Goal: Information Seeking & Learning: Learn about a topic

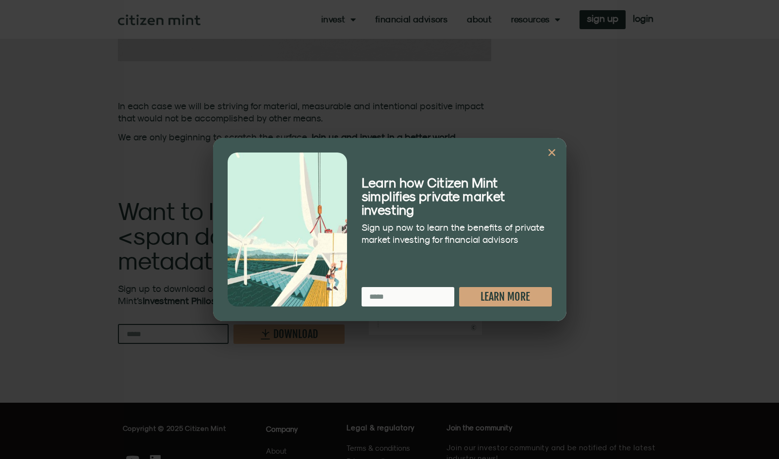
scroll to position [1557, 0]
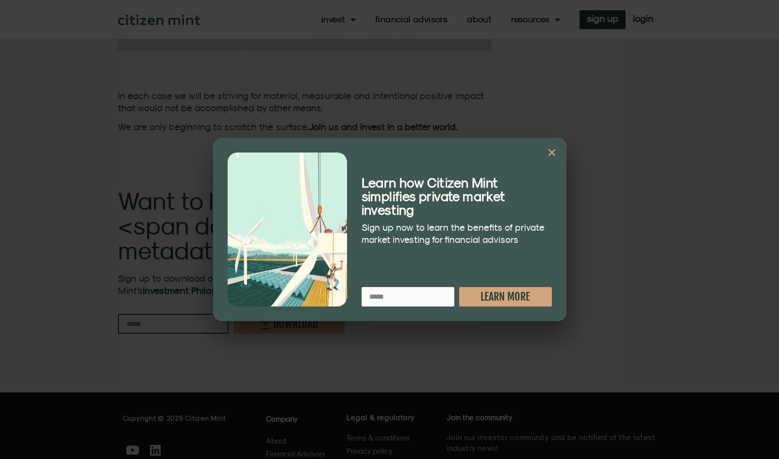
click at [551, 150] on icon "Close" at bounding box center [552, 152] width 10 height 10
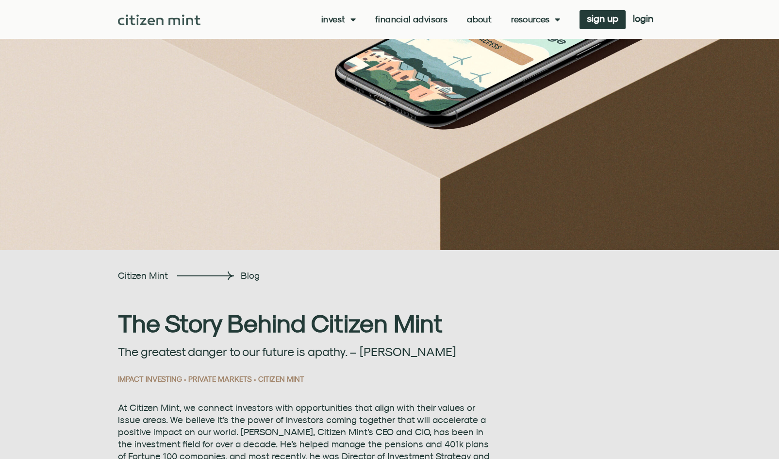
scroll to position [0, 0]
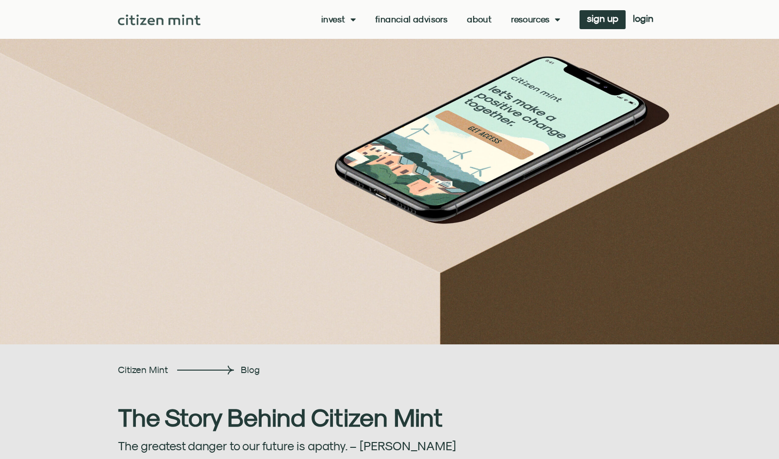
click at [475, 19] on link "About" at bounding box center [479, 20] width 25 height 10
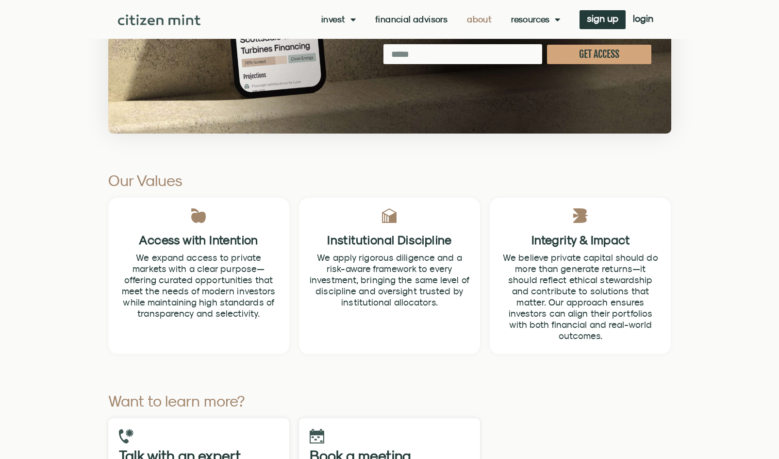
scroll to position [2611, 0]
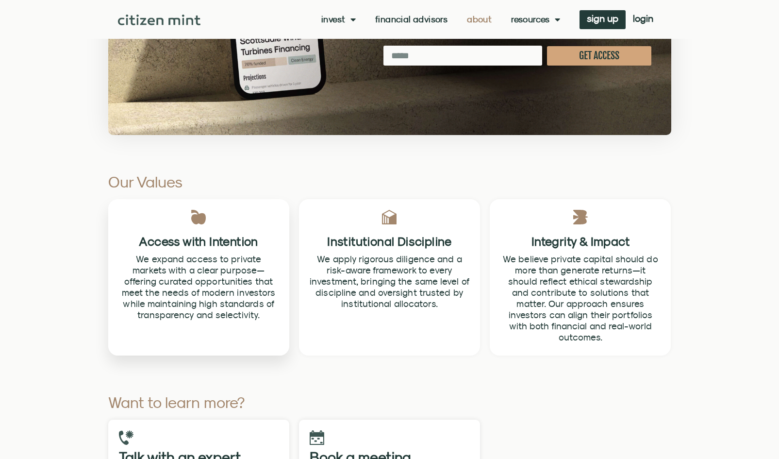
click at [293, 224] on div "Access with Intention We expand access to private markets with a clear purpose—…" at bounding box center [198, 277] width 191 height 166
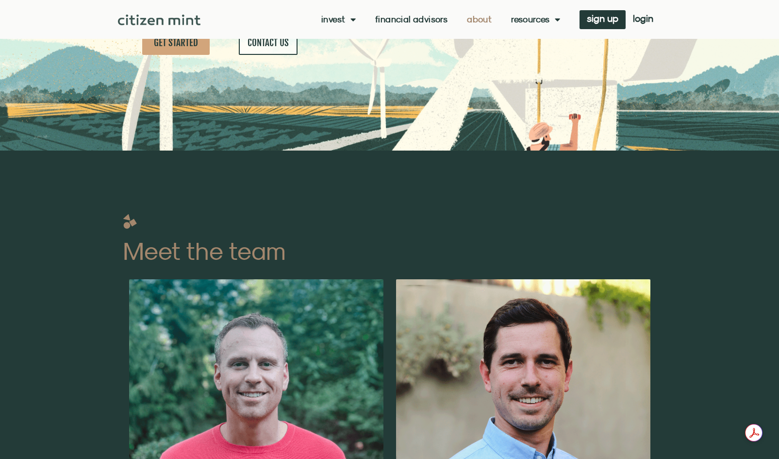
scroll to position [0, 0]
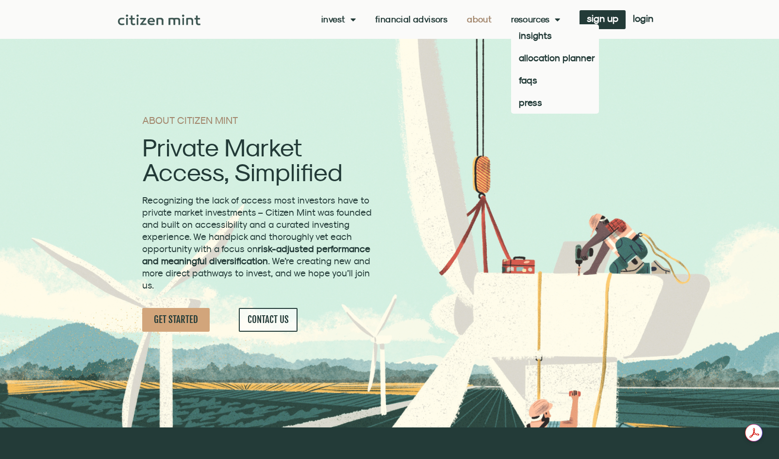
click at [543, 21] on link "Resources" at bounding box center [535, 20] width 49 height 10
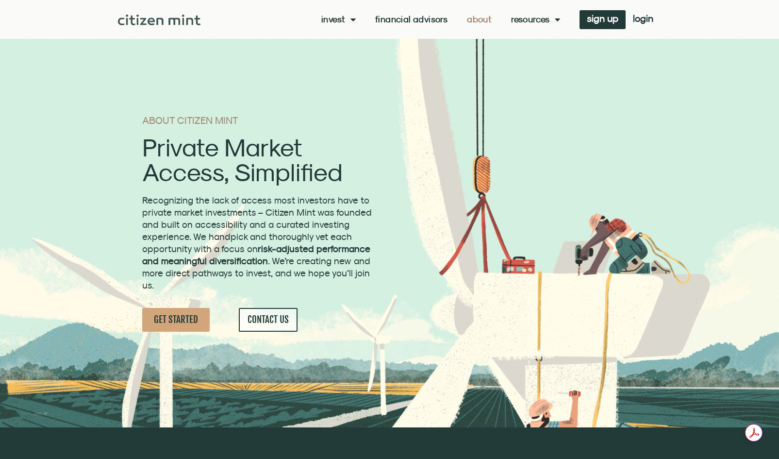
click at [543, 21] on link "Resources" at bounding box center [535, 20] width 49 height 10
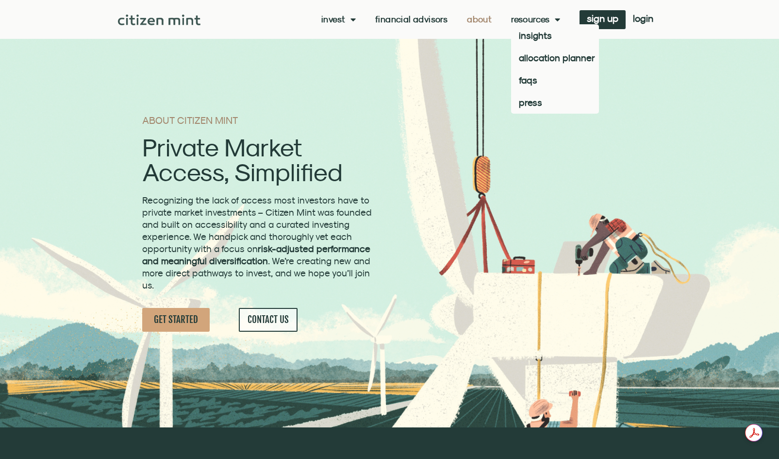
click at [514, 20] on link "Resources" at bounding box center [535, 20] width 49 height 10
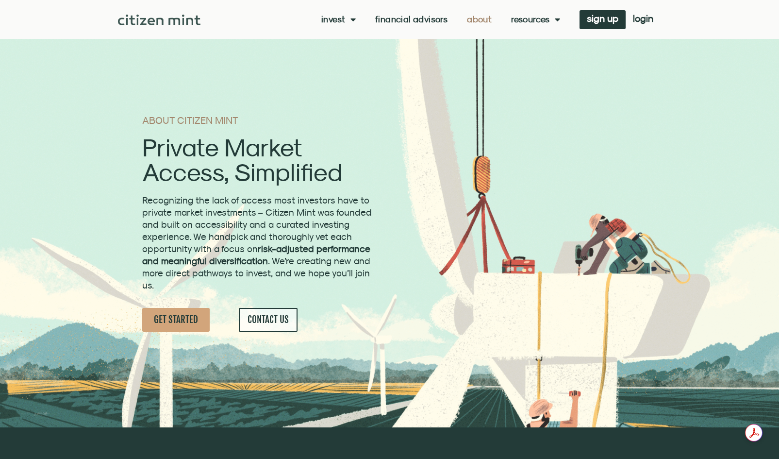
click at [531, 13] on div "Invest investments how it works Financial Advisors About Resources insights all…" at bounding box center [430, 19] width 460 height 19
click at [185, 318] on span "GET STARTED" at bounding box center [176, 319] width 44 height 12
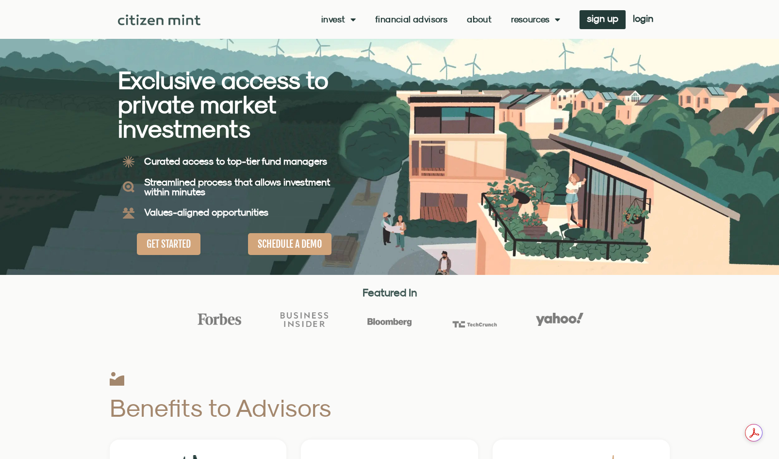
click at [286, 244] on span "SCHEDULE A DEMO" at bounding box center [290, 244] width 64 height 12
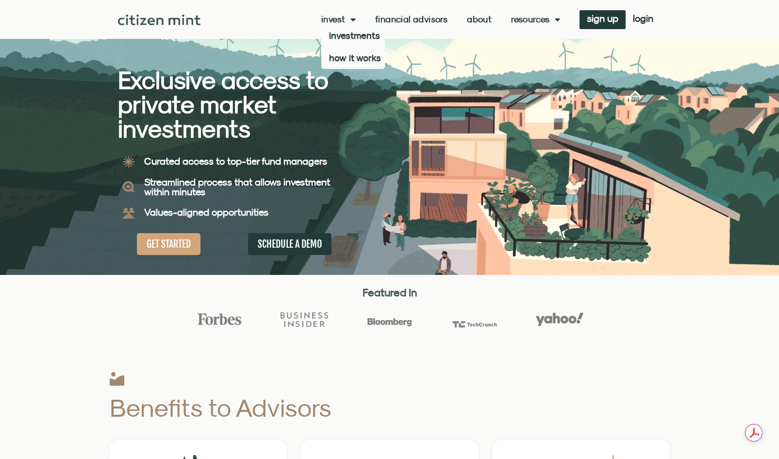
click at [338, 21] on link "Invest" at bounding box center [338, 20] width 34 height 10
click at [340, 36] on link "investments" at bounding box center [353, 35] width 64 height 22
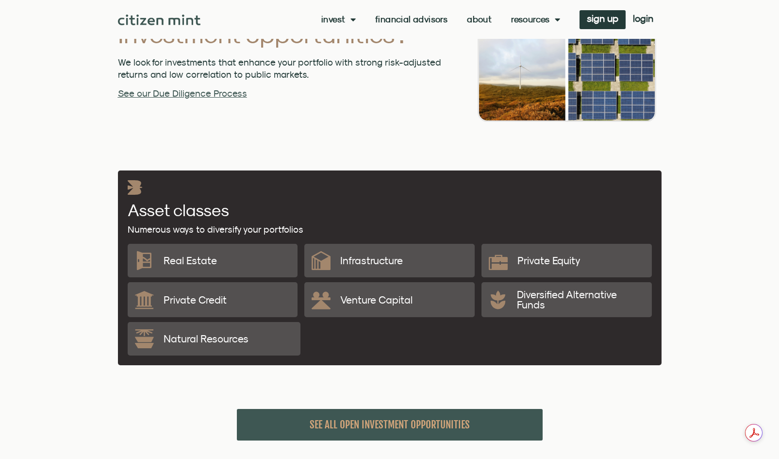
scroll to position [1927, 0]
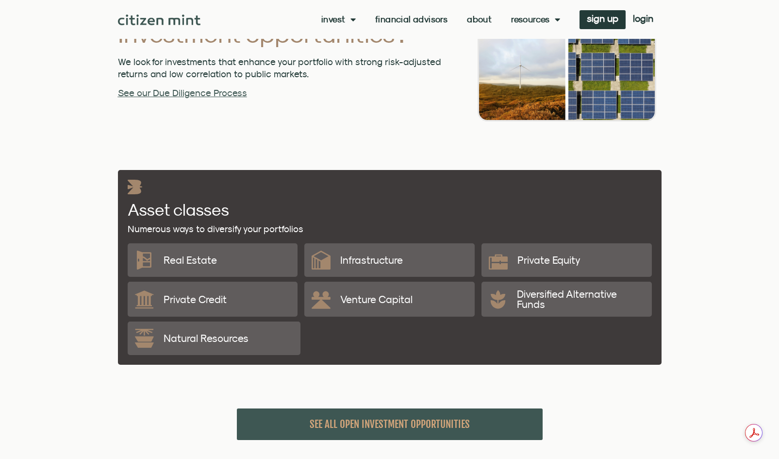
click at [385, 294] on p "Venture Capital" at bounding box center [376, 299] width 72 height 10
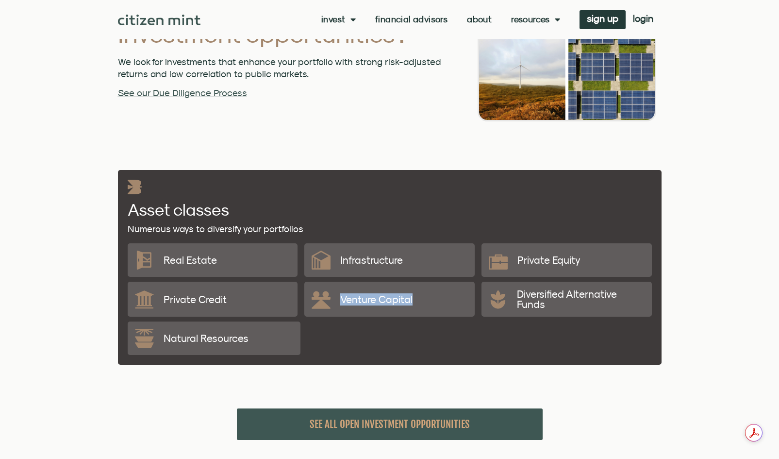
click at [385, 294] on p "Venture Capital" at bounding box center [376, 299] width 72 height 10
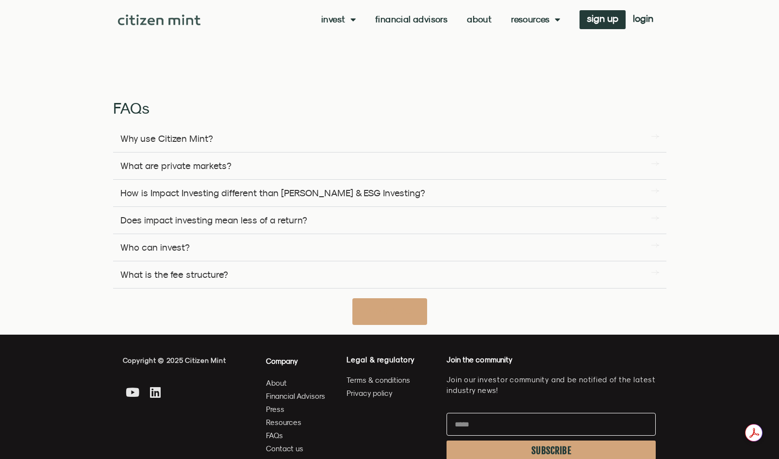
scroll to position [2356, 0]
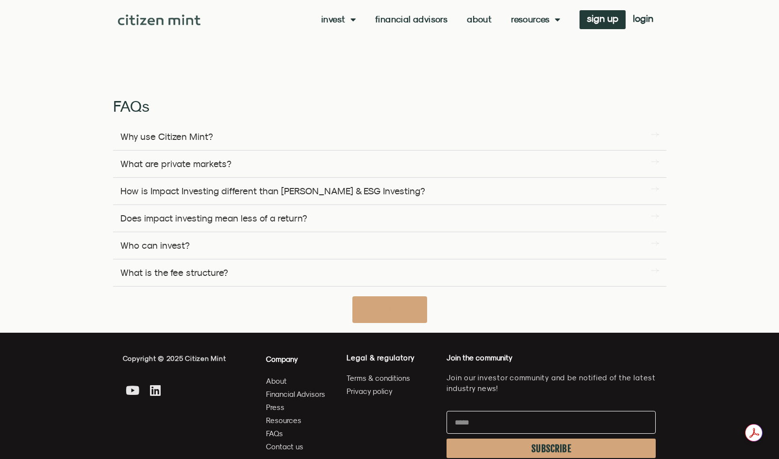
click at [179, 158] on link "What are private markets?" at bounding box center [175, 163] width 111 height 11
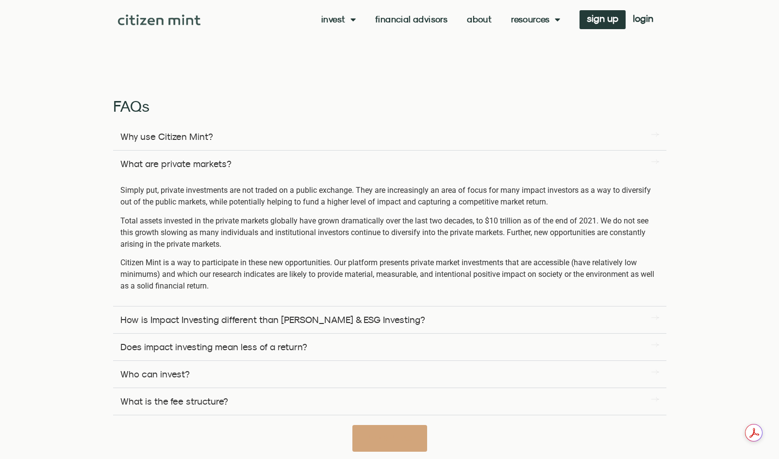
click at [184, 131] on link "Why use Citizen Mint?" at bounding box center [166, 136] width 93 height 11
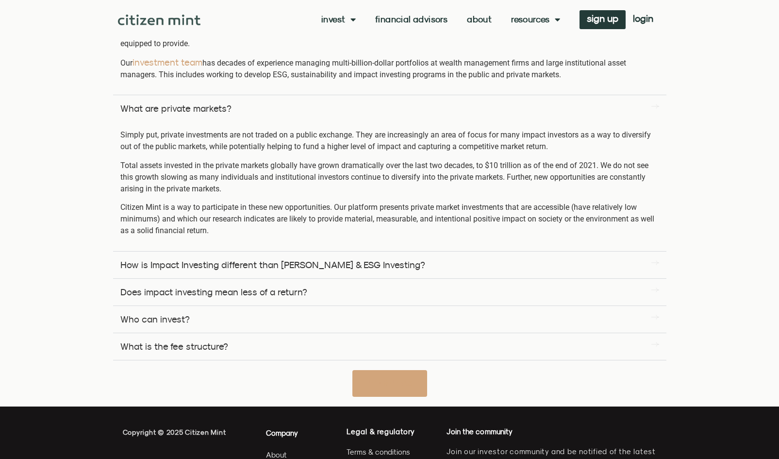
scroll to position [2512, 0]
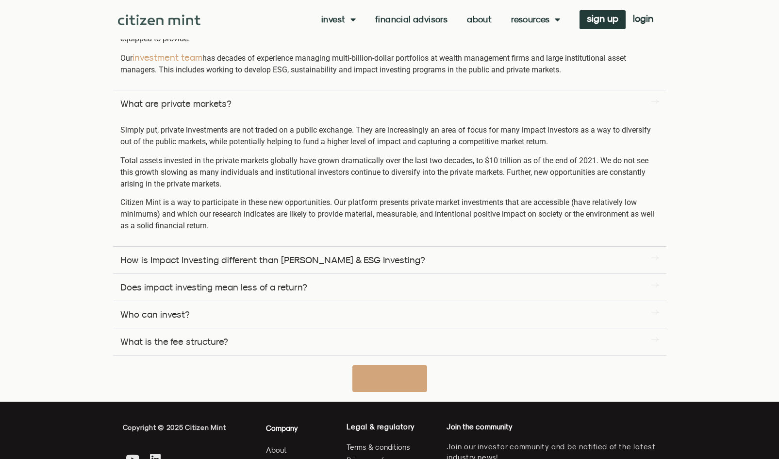
click at [261, 254] on link "How is Impact Investing different than SRI & ESG Investing?" at bounding box center [272, 259] width 305 height 11
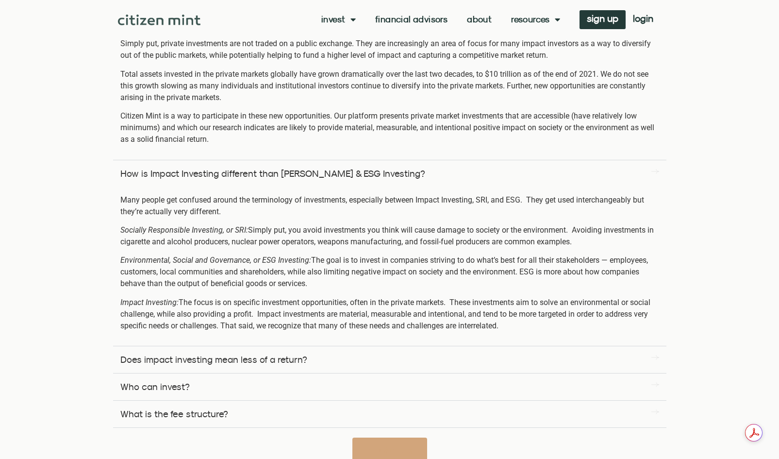
scroll to position [2599, 0]
click at [219, 353] on link "Does impact investing mean less of a return?" at bounding box center [213, 358] width 187 height 11
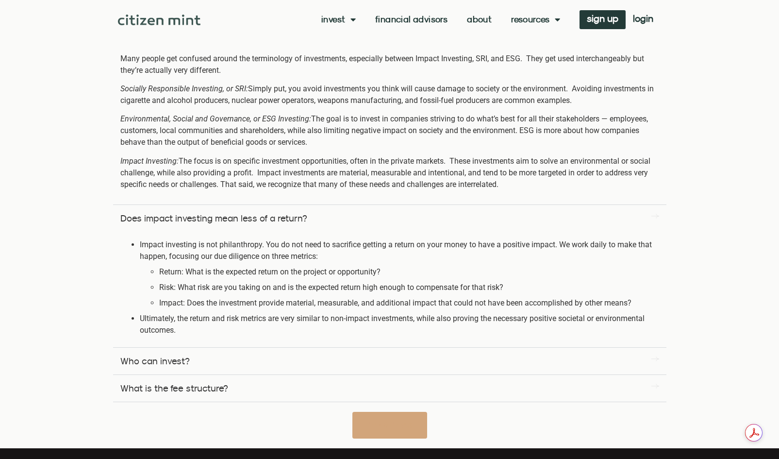
scroll to position [2756, 0]
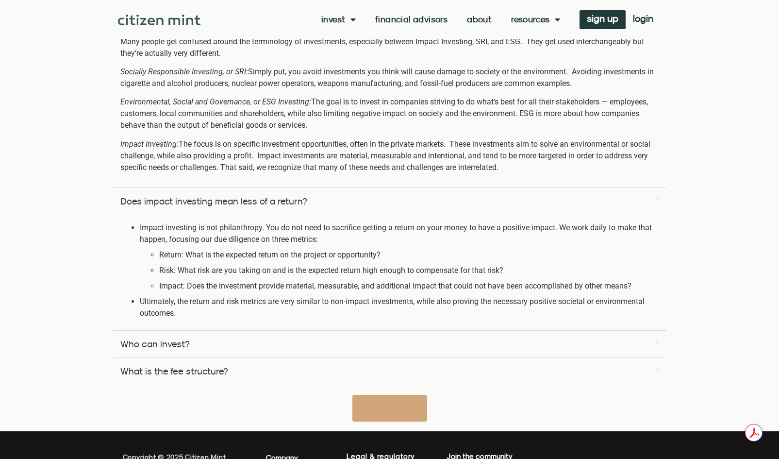
click at [219, 342] on div "Who can invest?" at bounding box center [389, 343] width 553 height 27
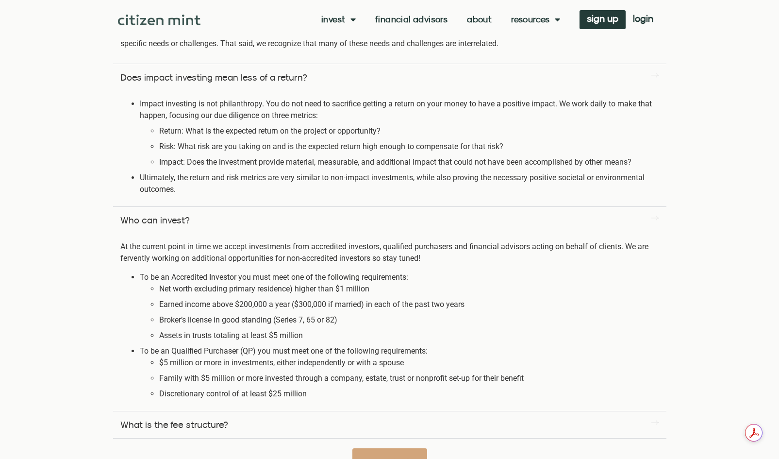
scroll to position [2889, 0]
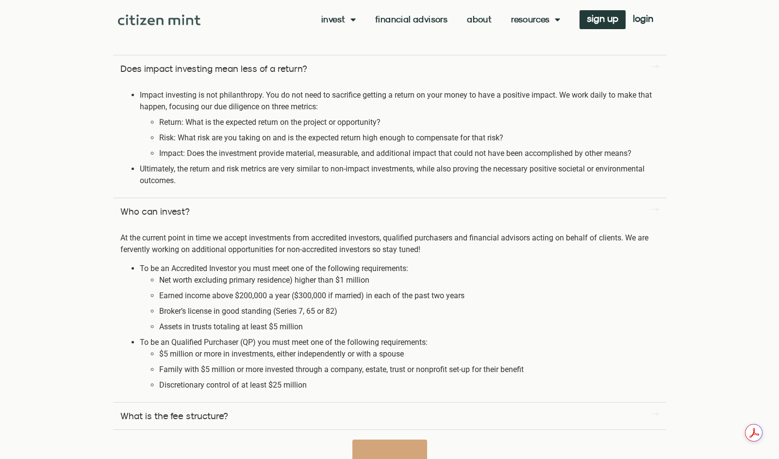
click at [252, 402] on div "What is the fee structure?" at bounding box center [389, 415] width 553 height 27
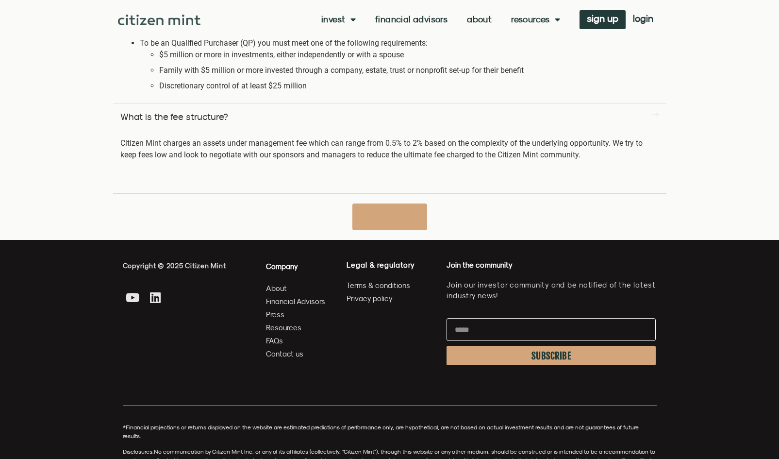
scroll to position [3275, 0]
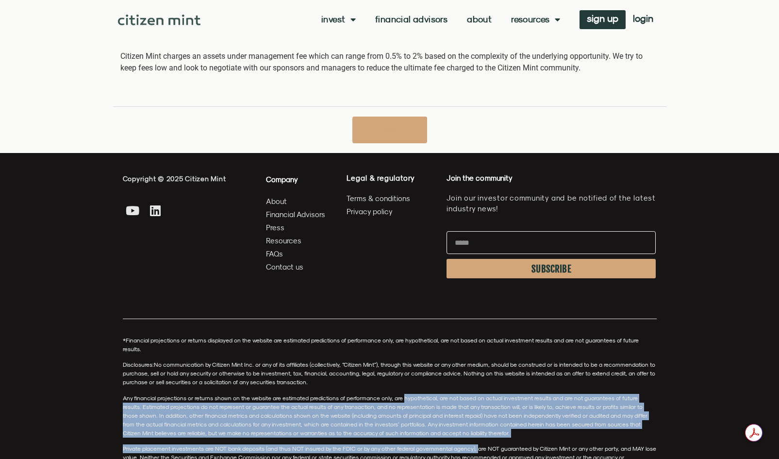
drag, startPoint x: 403, startPoint y: 377, endPoint x: 476, endPoint y: 416, distance: 82.7
click at [476, 416] on div "*Financial projections or returns displayed on the website are estimated predic…" at bounding box center [390, 403] width 534 height 134
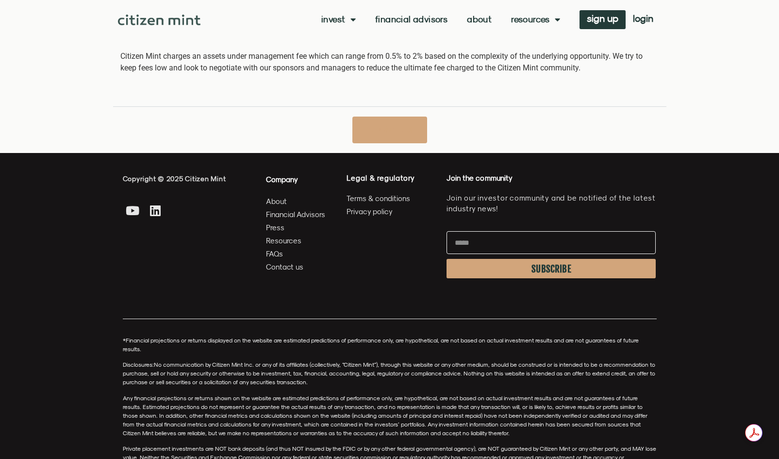
click at [509, 414] on div "*Financial projections or returns displayed on the website are estimated predic…" at bounding box center [390, 403] width 534 height 134
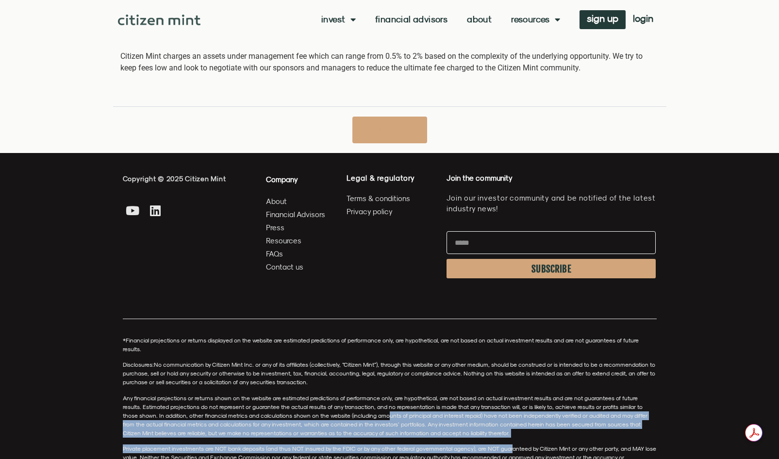
drag, startPoint x: 509, startPoint y: 414, endPoint x: 362, endPoint y: 389, distance: 148.7
click at [362, 389] on div "*Financial projections or returns displayed on the website are estimated predic…" at bounding box center [390, 403] width 534 height 134
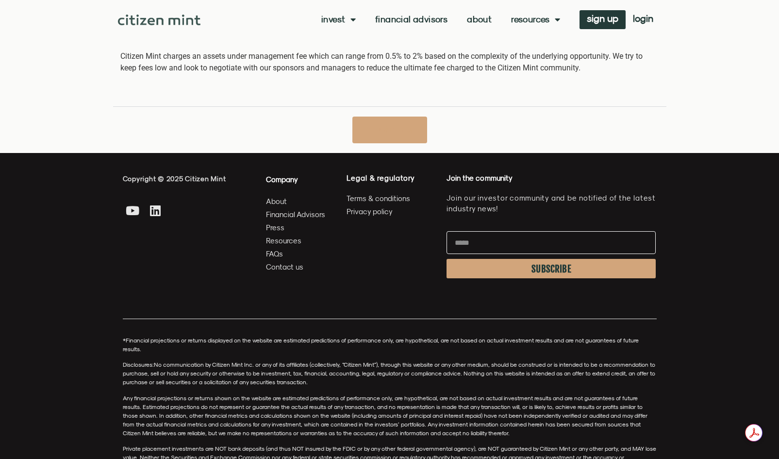
click at [339, 394] on span "Any financial projections or returns shown on the website are estimated predict…" at bounding box center [385, 415] width 524 height 42
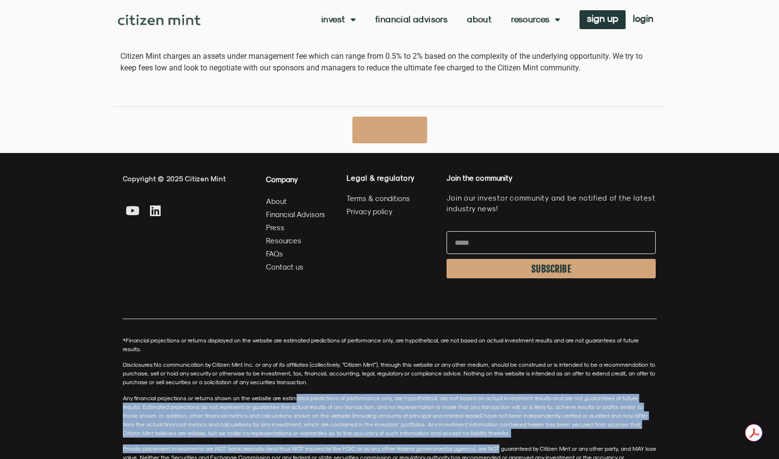
drag, startPoint x: 293, startPoint y: 374, endPoint x: 496, endPoint y: 420, distance: 208.0
click at [496, 420] on div "*Financial projections or returns displayed on the website are estimated predic…" at bounding box center [390, 403] width 534 height 134
click at [383, 410] on span "Any financial projections or returns shown on the website are estimated predict…" at bounding box center [385, 415] width 524 height 42
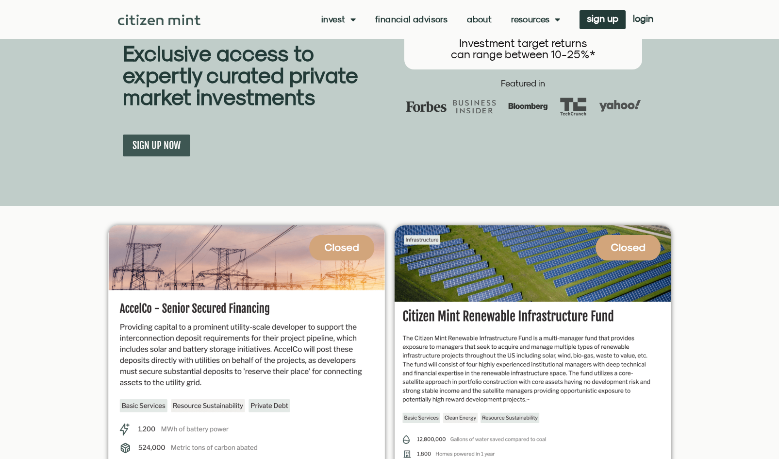
scroll to position [0, 0]
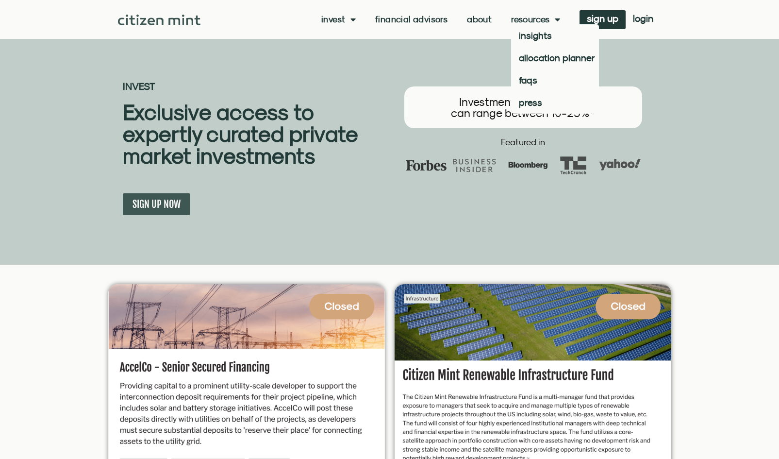
click at [553, 20] on span "Menu" at bounding box center [555, 19] width 10 height 18
click at [557, 21] on span "Menu" at bounding box center [555, 19] width 10 height 18
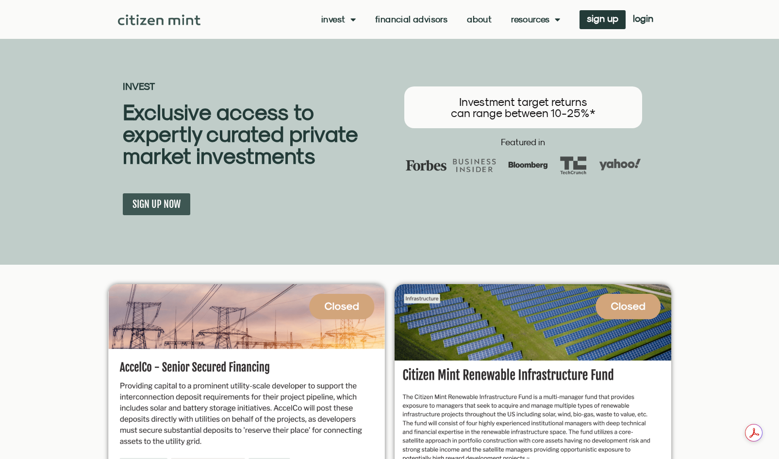
click at [557, 21] on span "Menu" at bounding box center [555, 19] width 10 height 18
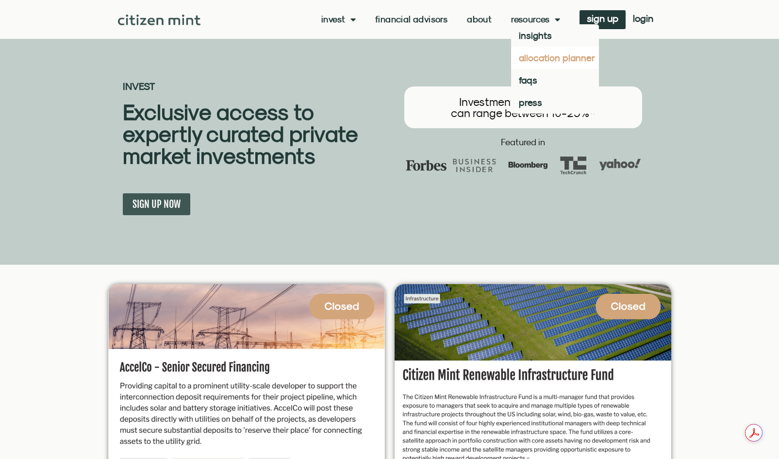
click at [551, 57] on link "allocation planner" at bounding box center [555, 58] width 88 height 22
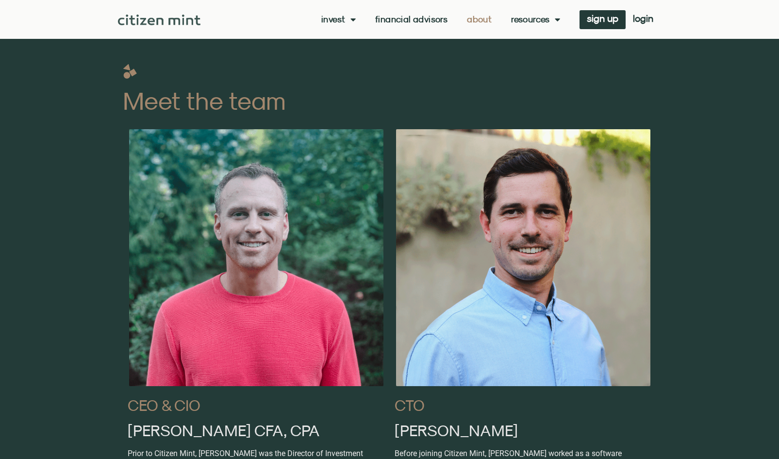
scroll to position [427, 0]
click at [518, 255] on img at bounding box center [522, 257] width 257 height 260
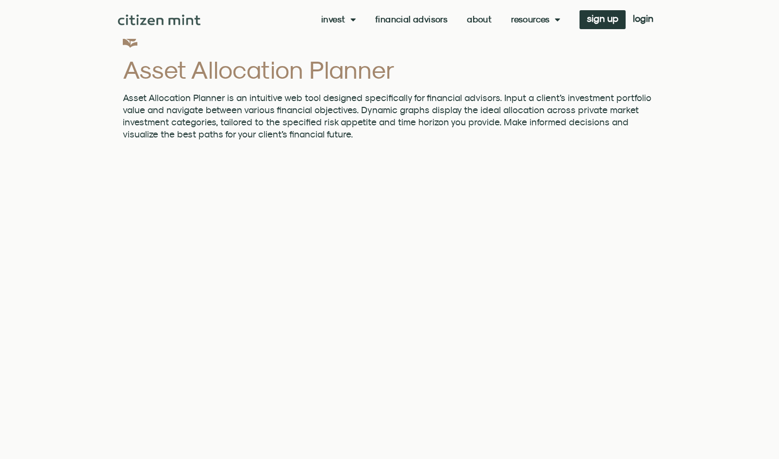
scroll to position [26, 0]
click at [359, 104] on p "Asset Allocation Planner is an intuitive web tool designed specifically for fin…" at bounding box center [390, 115] width 534 height 49
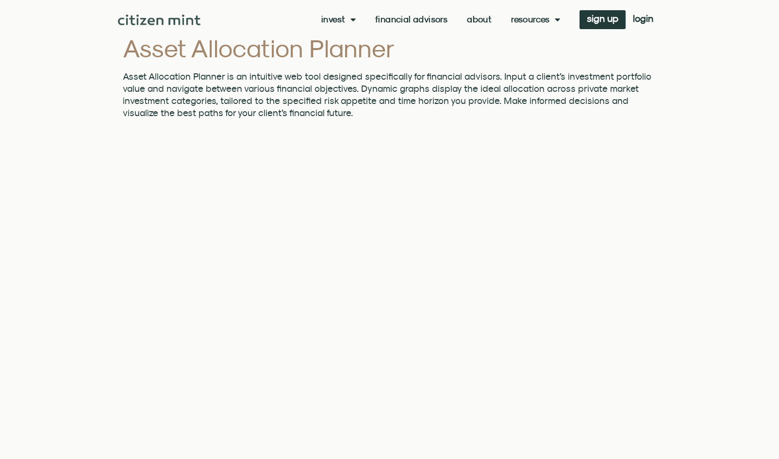
scroll to position [0, 0]
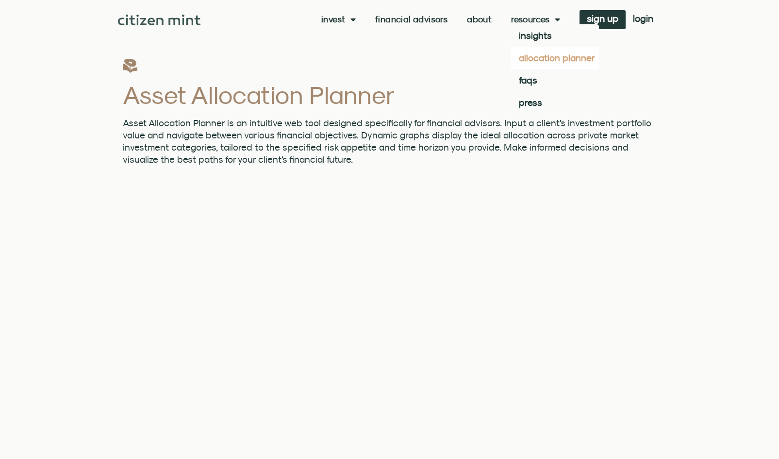
click at [467, 126] on p "Asset Allocation Planner is an intuitive web tool designed specifically for fin…" at bounding box center [390, 141] width 534 height 49
click at [550, 22] on span "Menu" at bounding box center [555, 19] width 10 height 18
click at [529, 82] on link "faqs" at bounding box center [555, 80] width 88 height 22
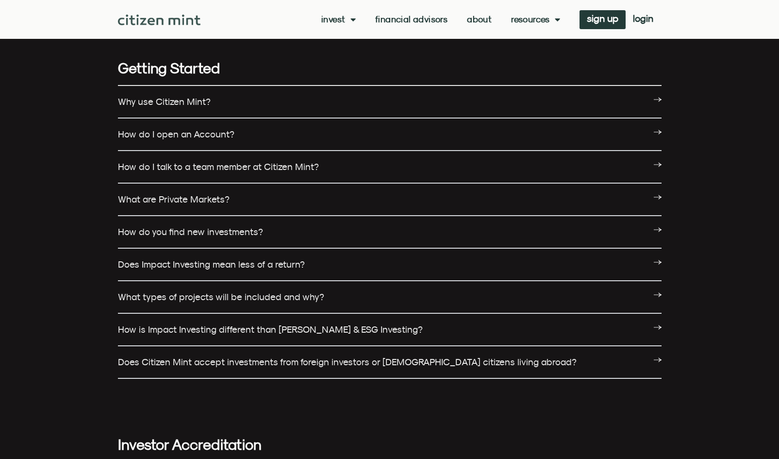
scroll to position [77, 0]
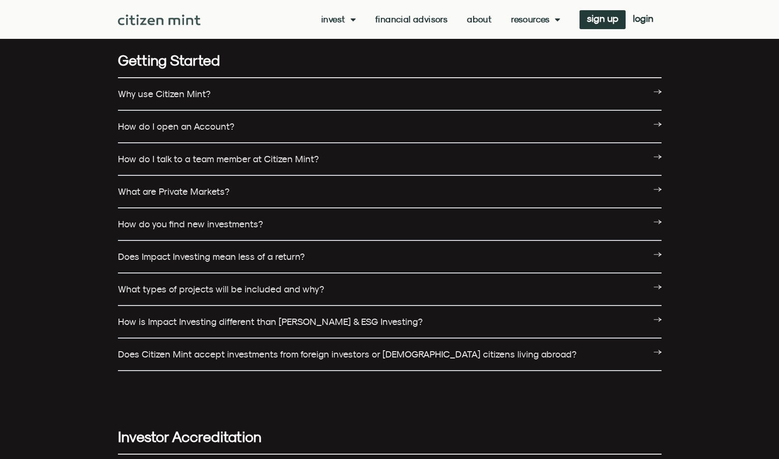
click at [291, 169] on div "How do I talk to a team member at Citizen Mint?" at bounding box center [389, 159] width 543 height 33
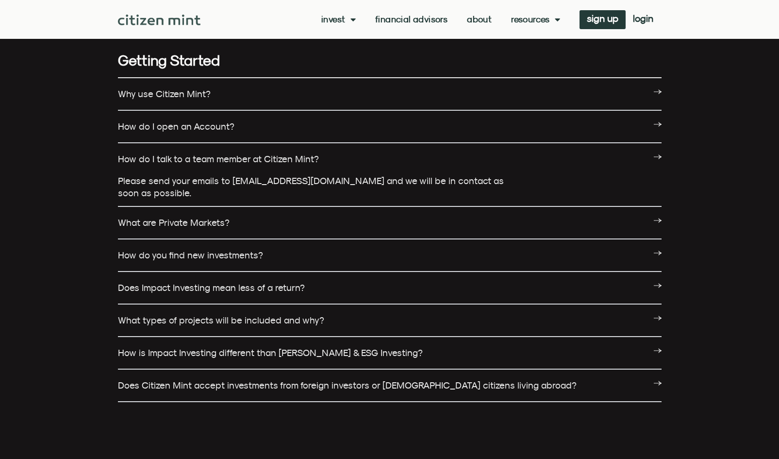
click at [237, 264] on div "How do you find new investments?" at bounding box center [389, 255] width 543 height 33
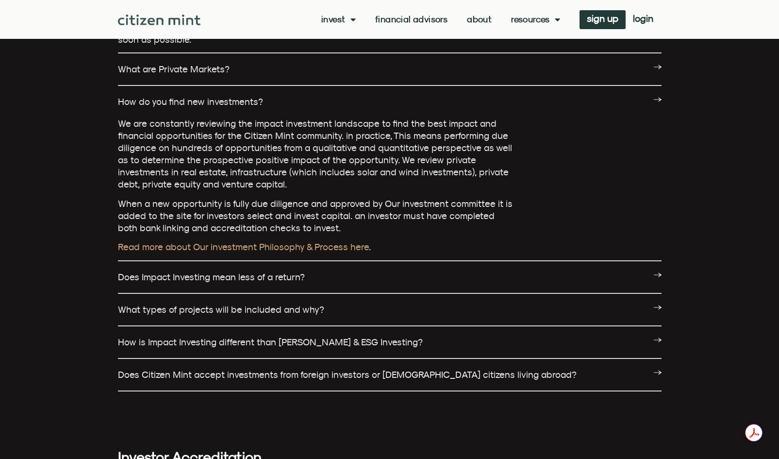
scroll to position [233, 0]
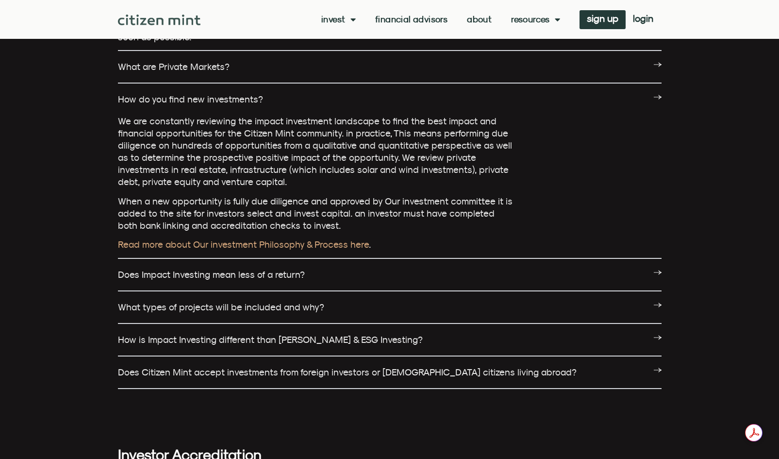
click at [329, 280] on div "Does Impact Investing mean less of a return?" at bounding box center [389, 275] width 543 height 33
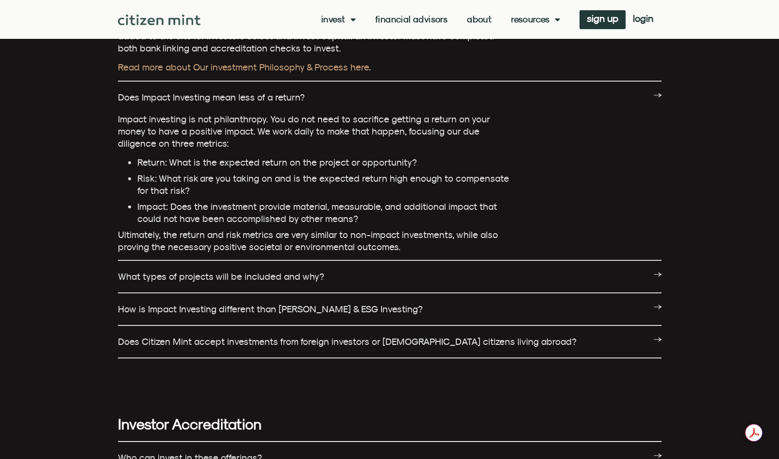
scroll to position [409, 0]
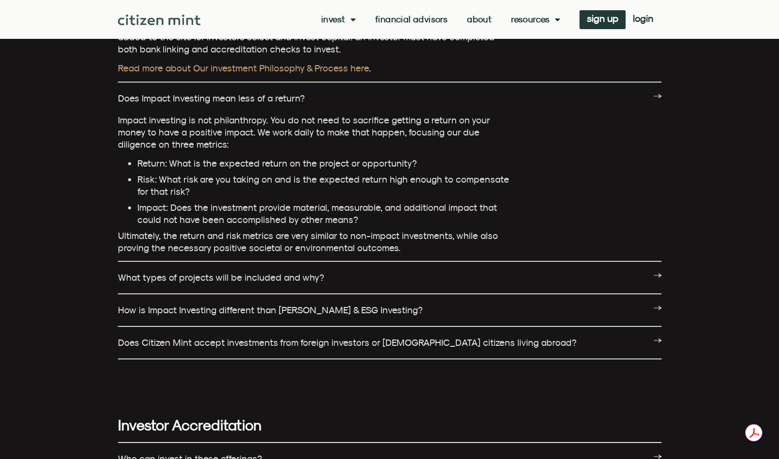
click at [314, 281] on link "What types of projects will be included and why?" at bounding box center [221, 277] width 206 height 11
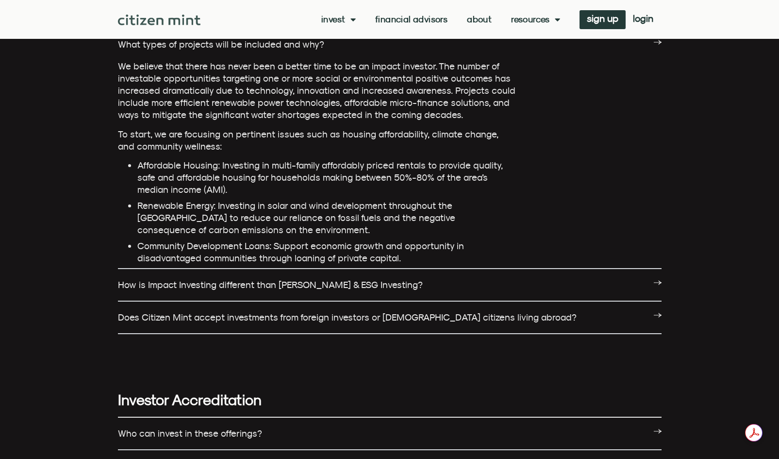
scroll to position [646, 0]
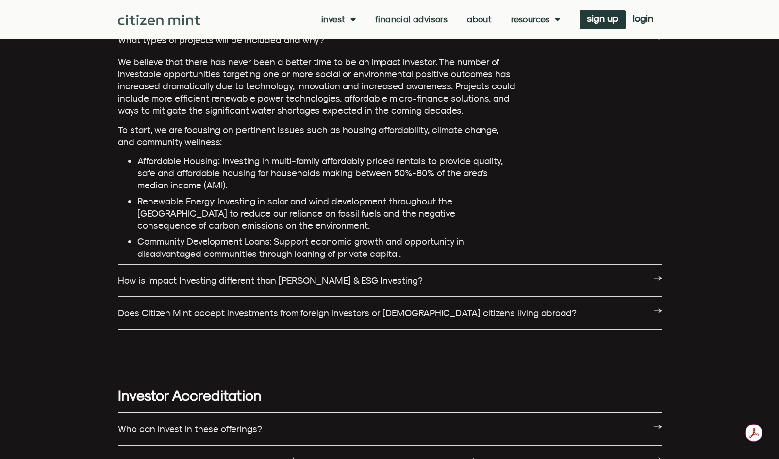
click at [426, 317] on link "Does Citizen Mint accept investments from foreign investors or U.S. citizens li…" at bounding box center [347, 312] width 459 height 11
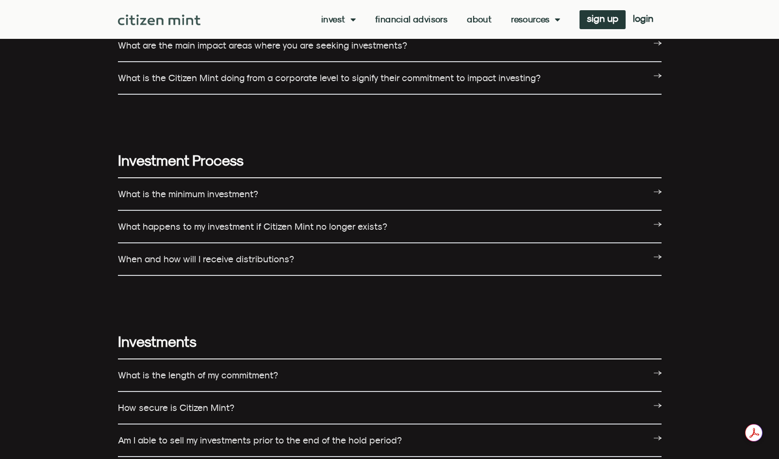
scroll to position [1381, 0]
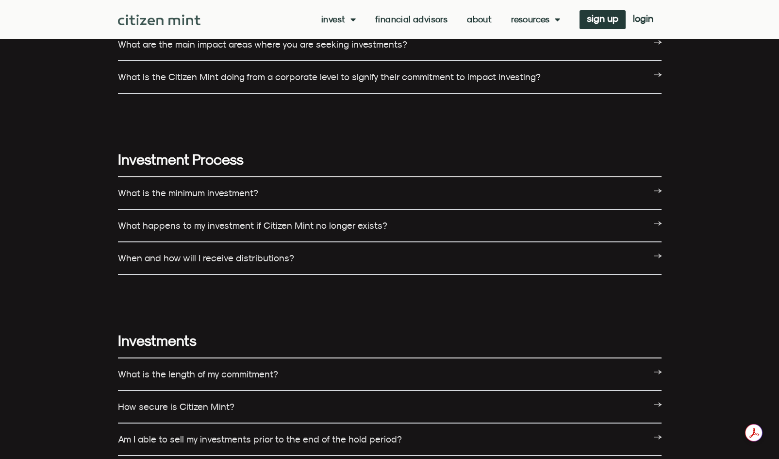
click at [144, 187] on link "What is the minimum investment?" at bounding box center [188, 192] width 140 height 11
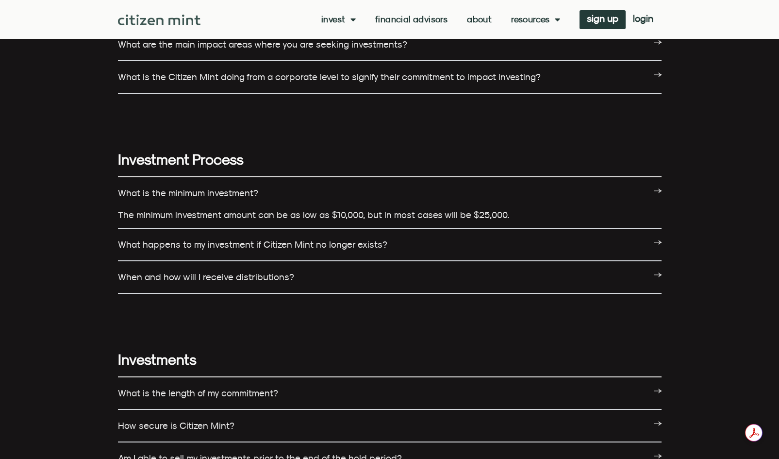
click at [144, 239] on link "What happens to my investment if Citizen Mint no longer exists?" at bounding box center [252, 244] width 269 height 11
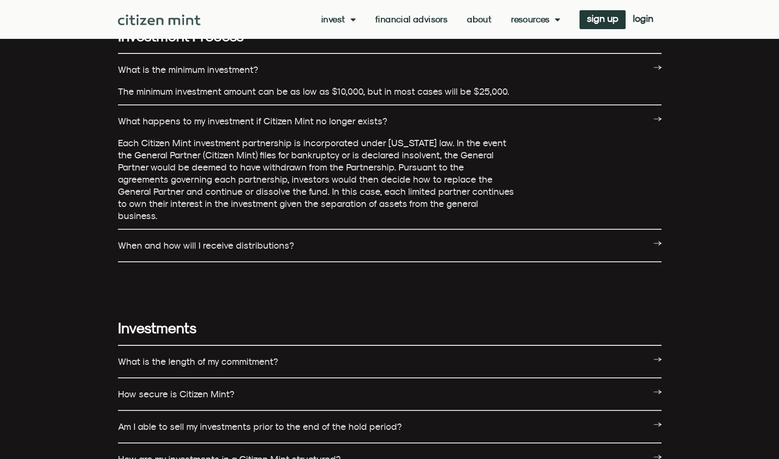
scroll to position [1505, 0]
click at [153, 239] on link "When and how will I receive distributions?" at bounding box center [206, 244] width 176 height 11
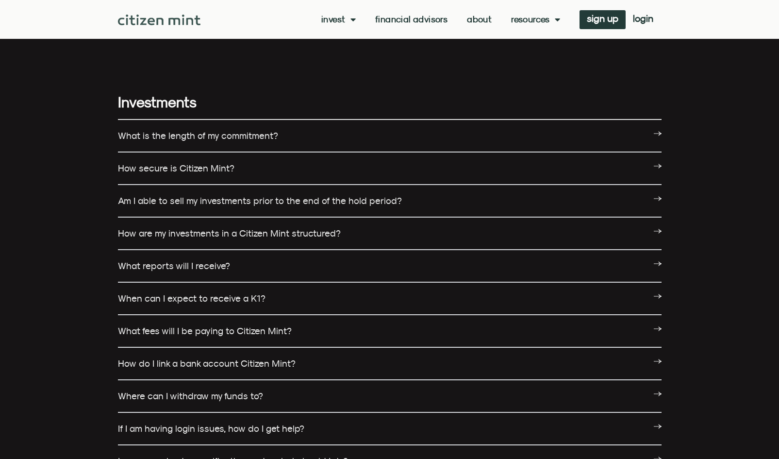
scroll to position [1798, 0]
click at [638, 119] on div "What is the length of my commitment?" at bounding box center [389, 135] width 543 height 33
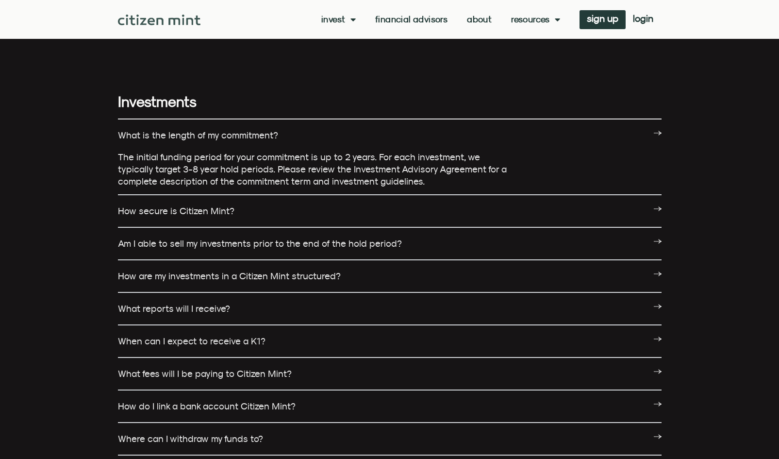
click at [147, 205] on link "How secure is Citizen Mint?" at bounding box center [176, 210] width 116 height 11
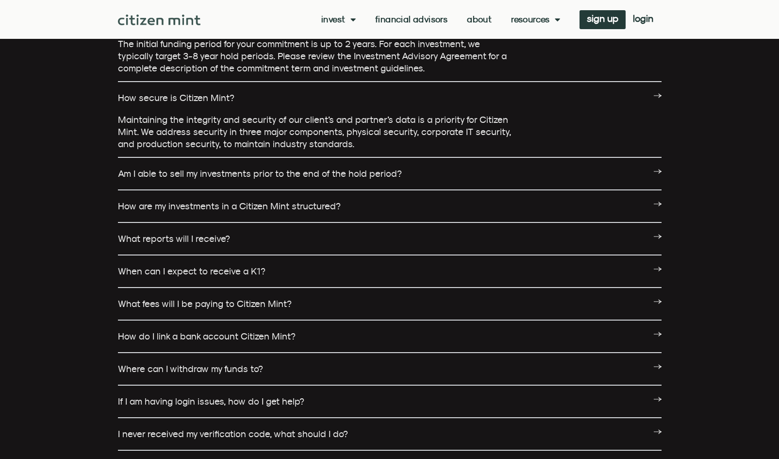
scroll to position [1914, 0]
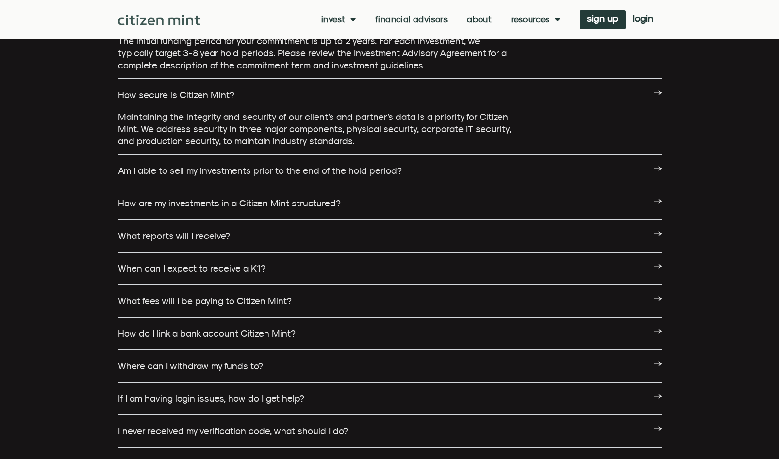
click at [138, 165] on link "Am I able to sell my investments prior to the end of the hold period?" at bounding box center [260, 170] width 284 height 11
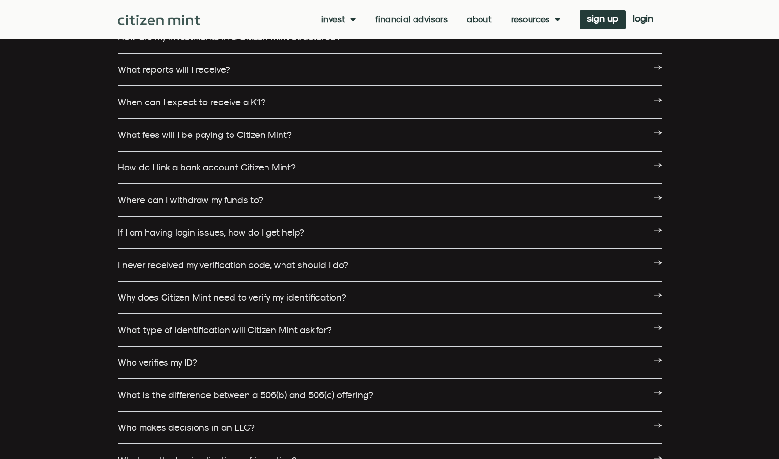
scroll to position [2107, 0]
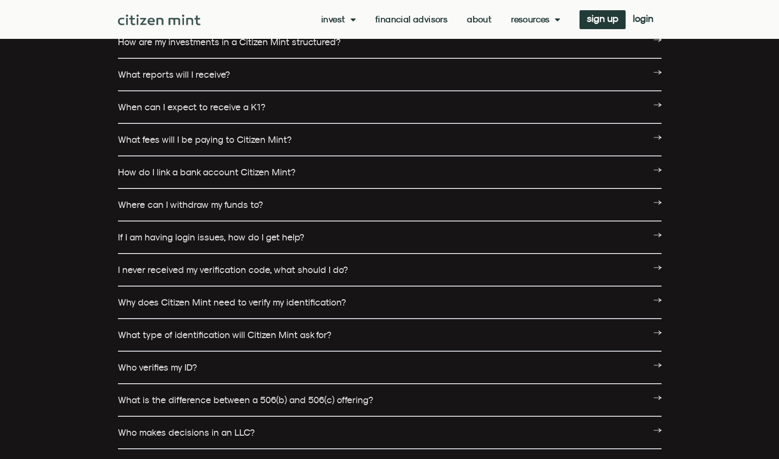
click at [130, 134] on link "What fees will I be paying to Citizen Mint?" at bounding box center [205, 139] width 174 height 11
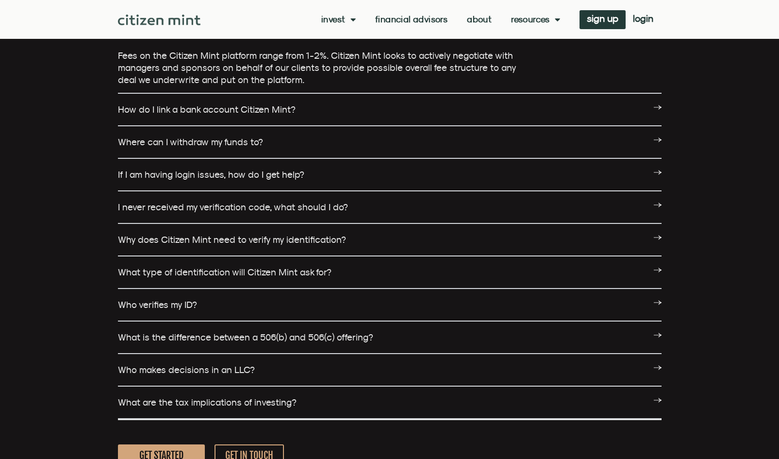
scroll to position [2215, 0]
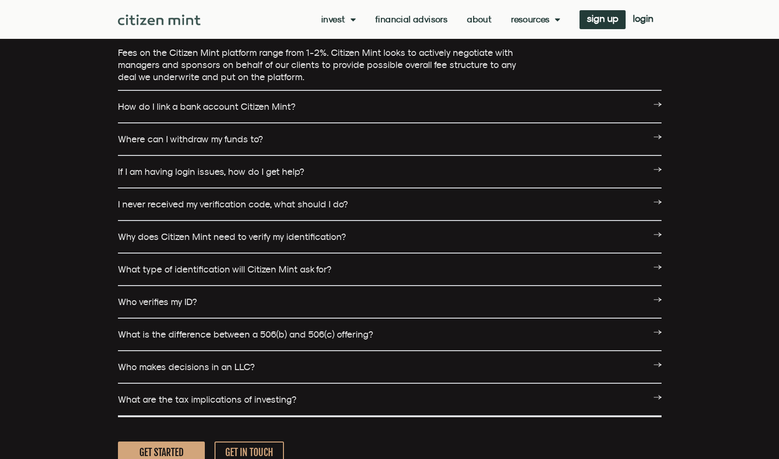
click at [147, 101] on link "How do I link a bank account Citizen Mint?" at bounding box center [207, 106] width 178 height 11
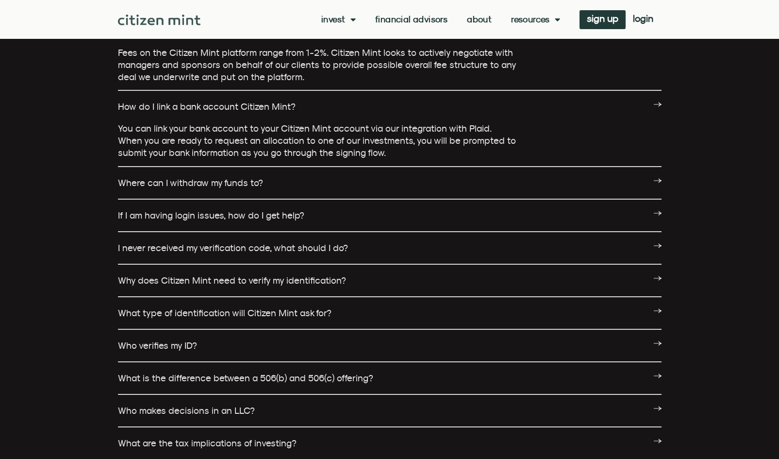
click at [133, 177] on link "Where can I withdraw my funds to?" at bounding box center [190, 182] width 145 height 11
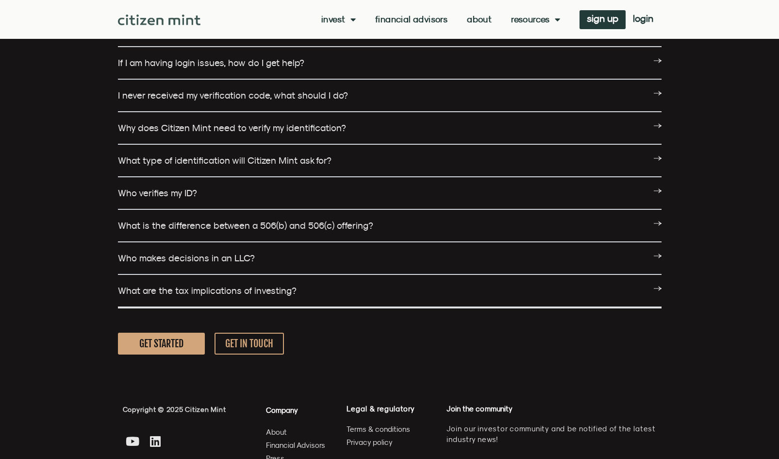
scroll to position [2400, 0]
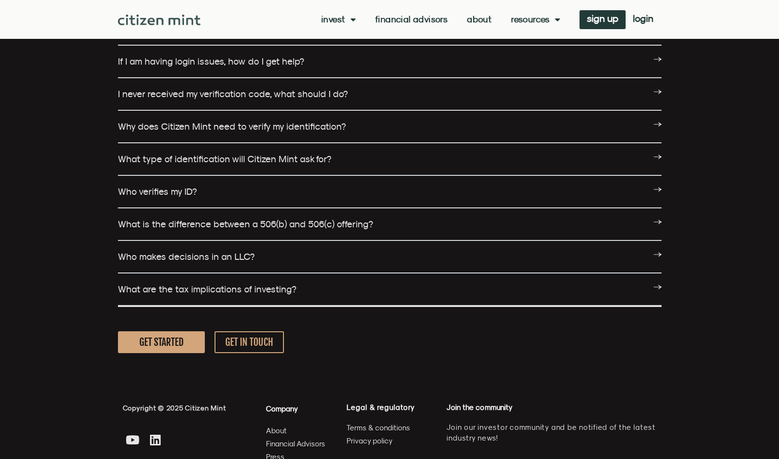
click at [150, 218] on link "What is the difference between a 506(b) and 506(c) offering?" at bounding box center [245, 223] width 255 height 11
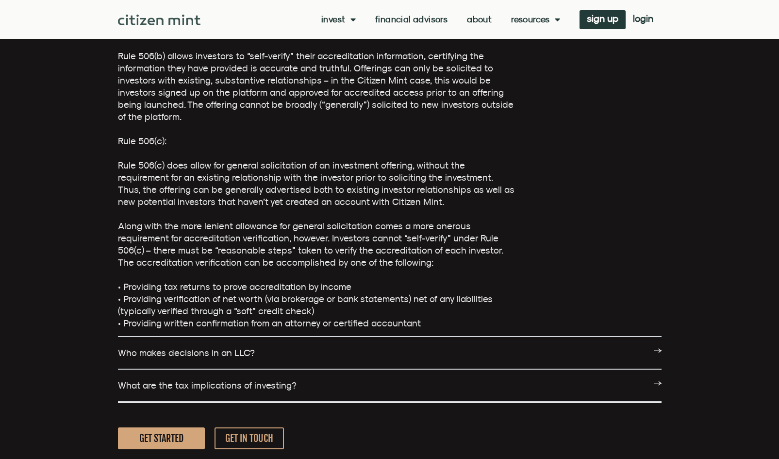
scroll to position [2614, 0]
click at [138, 347] on link "Who makes decisions in an LLC?" at bounding box center [186, 352] width 137 height 11
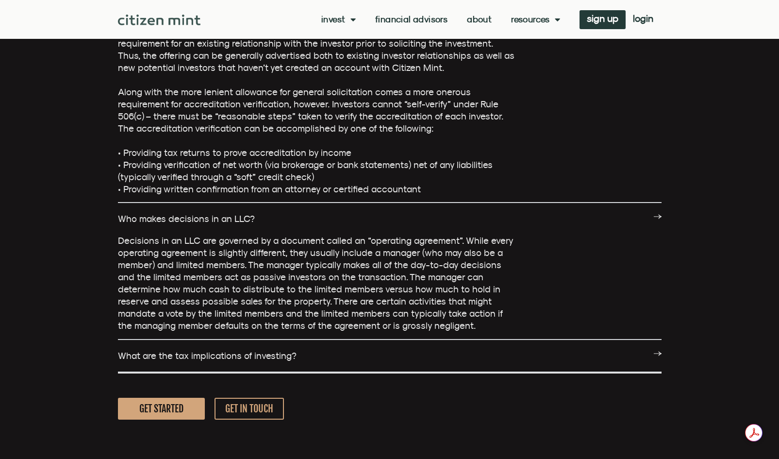
scroll to position [2749, 0]
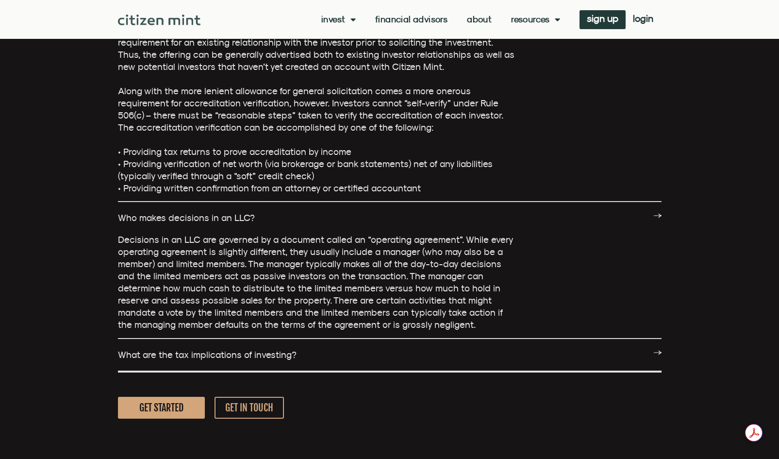
click at [136, 349] on link "What are the tax implications of investing?" at bounding box center [207, 354] width 179 height 11
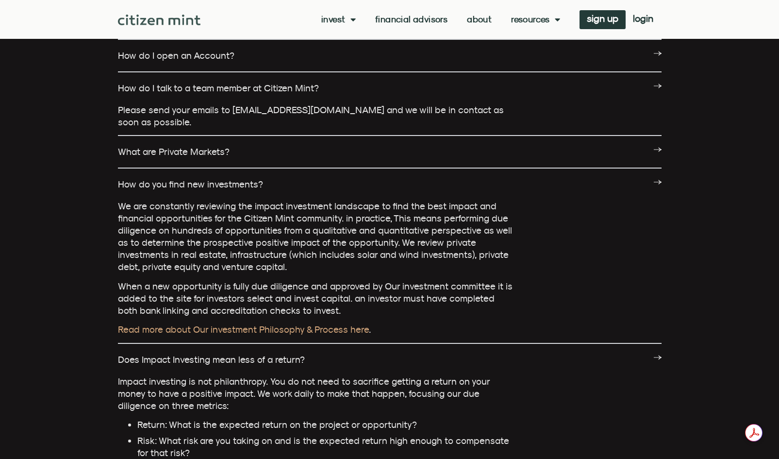
scroll to position [0, 0]
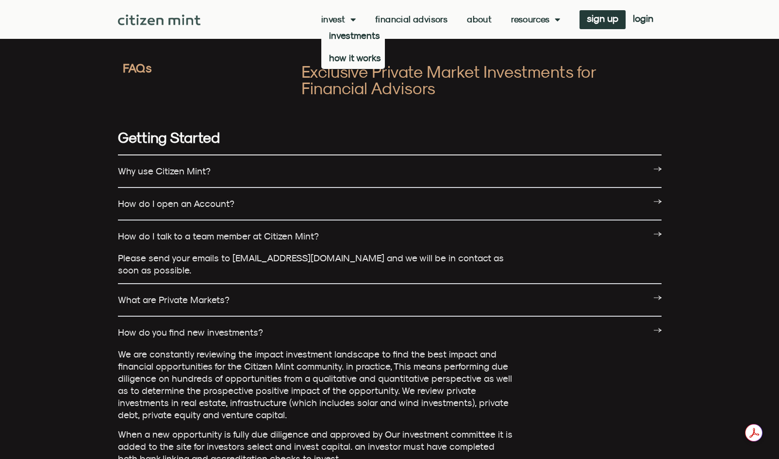
click at [339, 18] on link "Invest" at bounding box center [338, 20] width 34 height 10
click at [339, 59] on link "how it works" at bounding box center [353, 58] width 64 height 22
